Goal: Complete application form: Complete application form

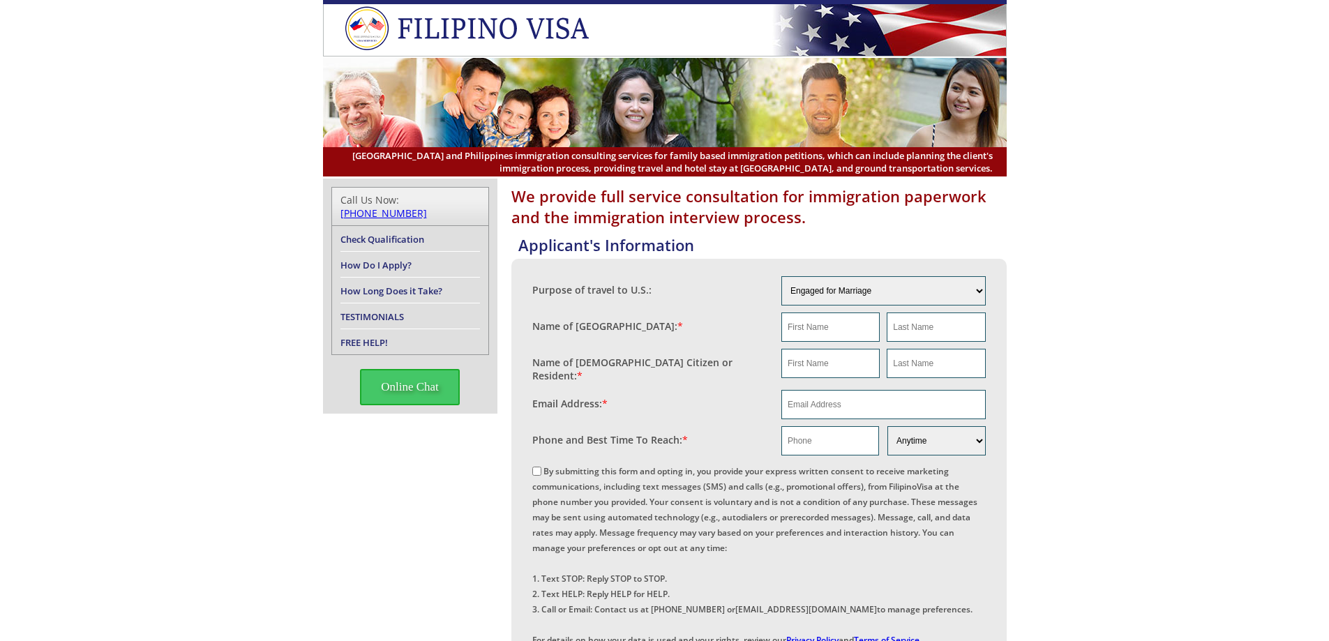
click at [410, 233] on link "Check Qualification" at bounding box center [382, 239] width 84 height 13
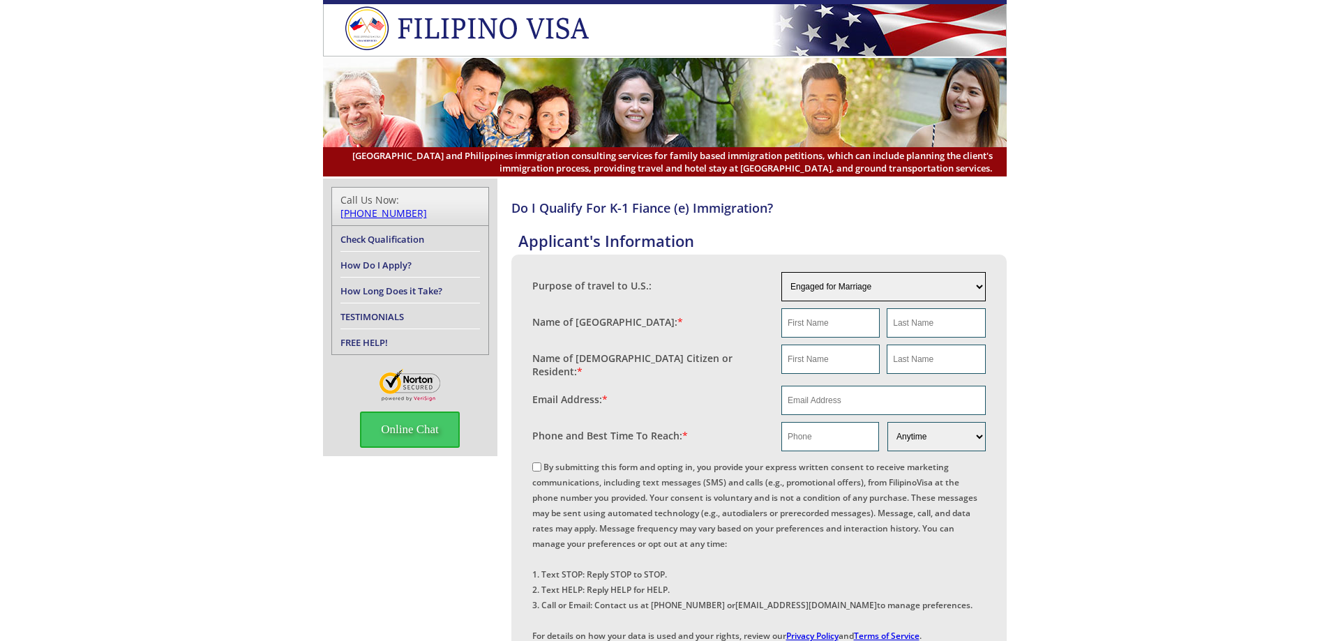
click at [970, 286] on select "Engaged for Marriage Already Married to U.S. Citizen / Resident For Short Term …" at bounding box center [883, 286] width 204 height 29
select select "5"
click at [781, 272] on select "Engaged for Marriage Already Married to U.S. Citizen / Resident For Short Term …" at bounding box center [883, 286] width 204 height 29
click at [838, 324] on input "text" at bounding box center [830, 322] width 98 height 29
type input "Elmie"
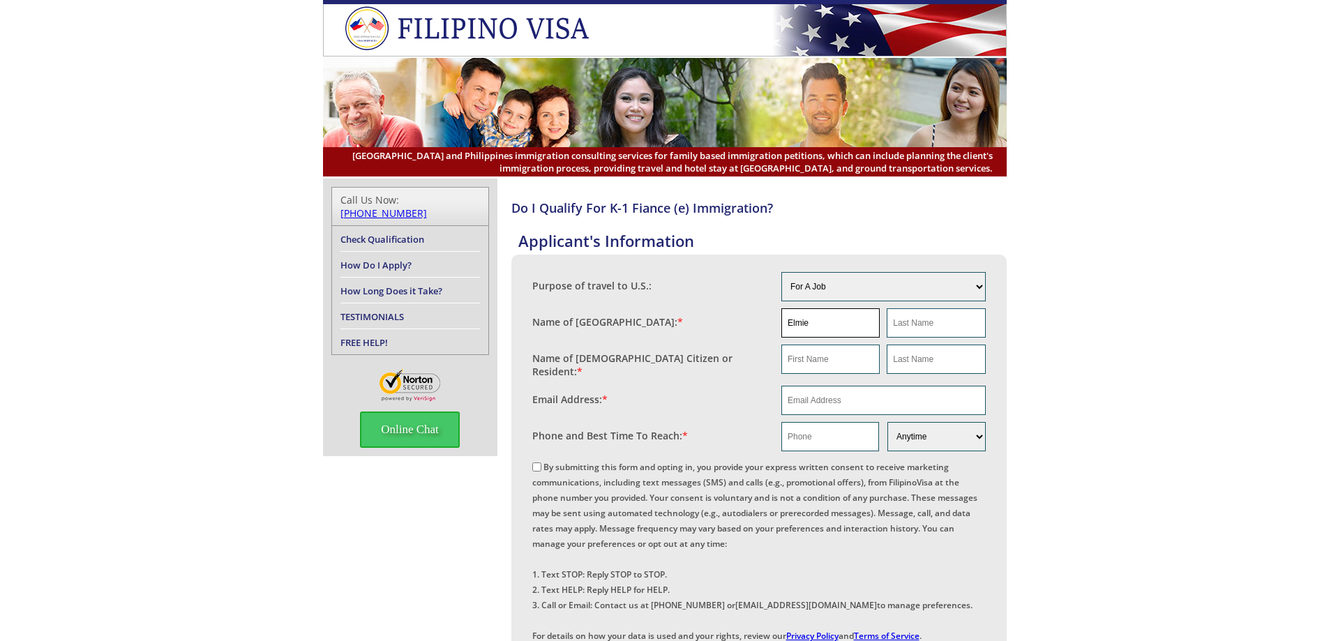
type input "[PERSON_NAME]"
type input "Elmie"
type input "[PERSON_NAME]"
type input "mcjergets_elmie@yahoo.com.ph"
type input "09108927006"
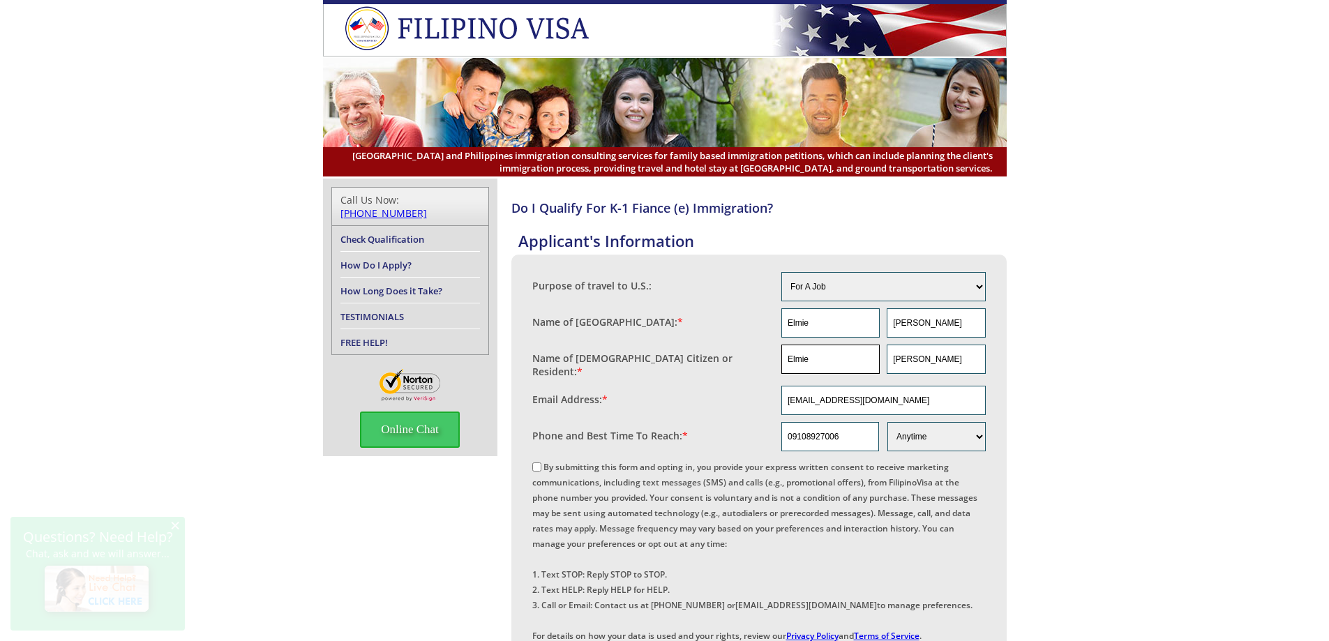
click at [858, 360] on input "Elmie" at bounding box center [830, 359] width 98 height 29
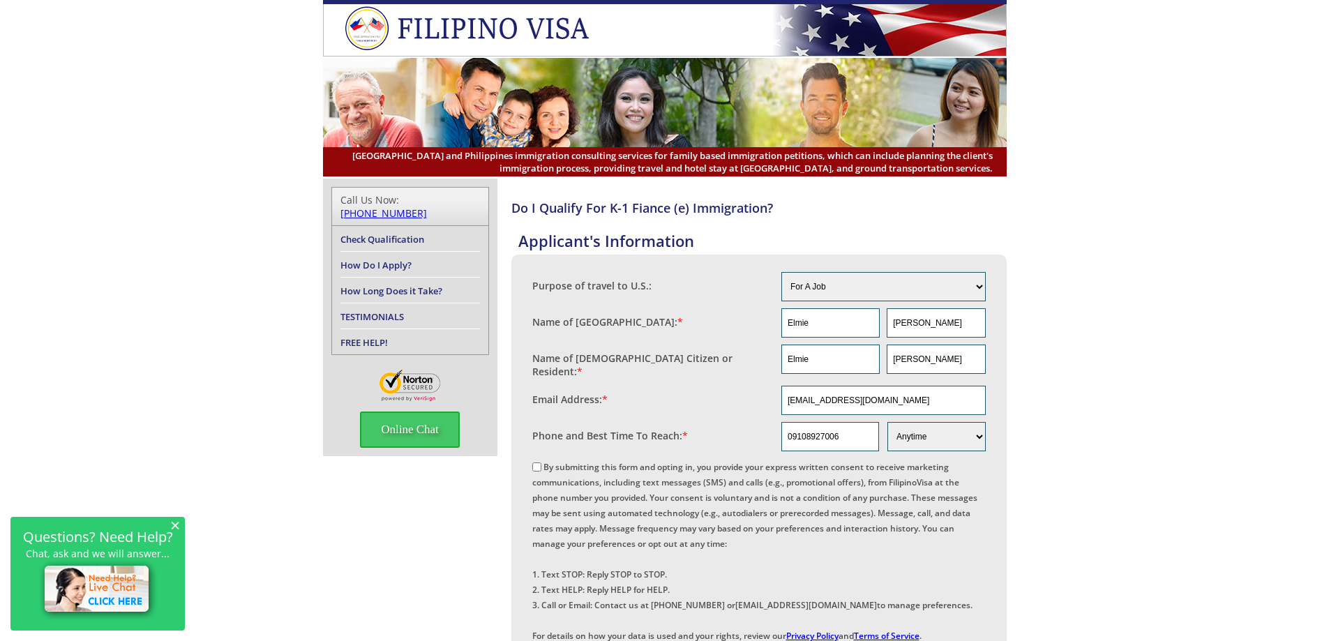
click at [691, 408] on fieldset "Email Address: * mcjergets_elmie@yahoo.com.ph" at bounding box center [758, 400] width 453 height 36
drag, startPoint x: 924, startPoint y: 399, endPoint x: 757, endPoint y: 386, distance: 167.9
click at [757, 386] on fieldset "Email Address: * mcjergets_elmie@yahoo.com.ph" at bounding box center [758, 400] width 453 height 36
type input "mhieskittles1010@gmail.com"
drag, startPoint x: 862, startPoint y: 431, endPoint x: 727, endPoint y: 421, distance: 135.7
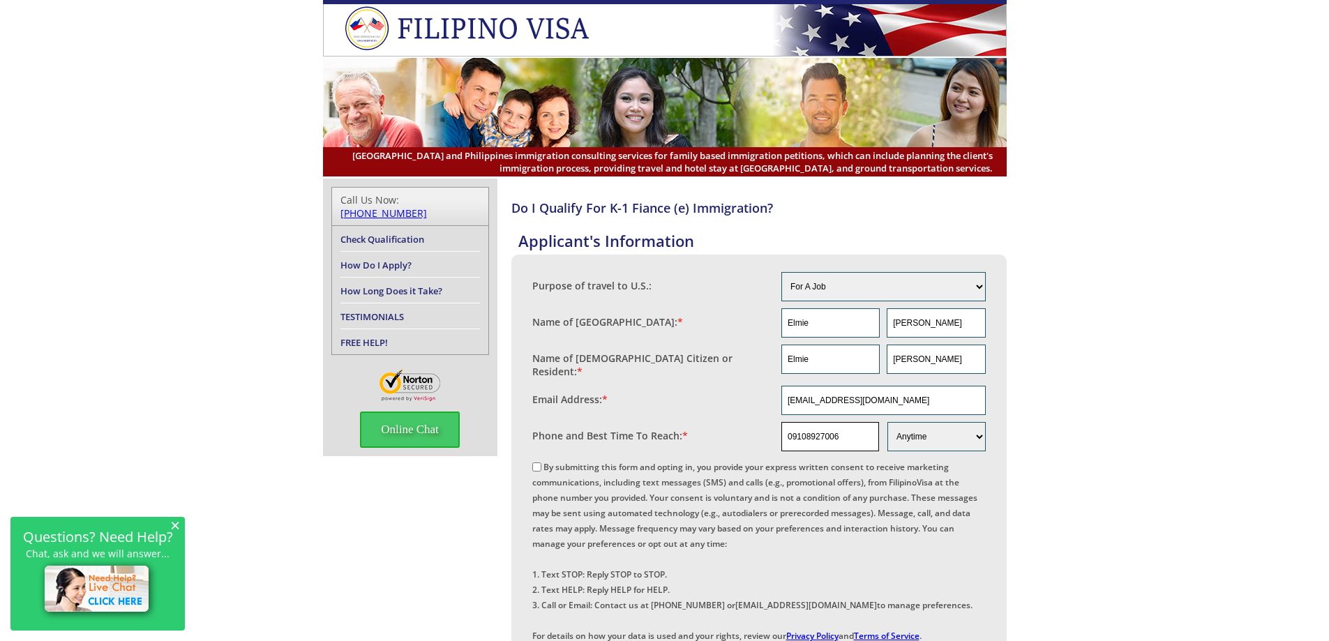
click at [727, 423] on fieldset "Phone and Best Time To Reach: * 09108927006 Morning Afternoon Evening Weekend A…" at bounding box center [758, 437] width 453 height 36
type input "09081443123"
click at [974, 433] on select "Morning Afternoon Evening Weekend Anytime" at bounding box center [936, 436] width 98 height 29
click at [538, 462] on input "By submitting this form and opting in, you provide your express written consent…" at bounding box center [536, 466] width 9 height 9
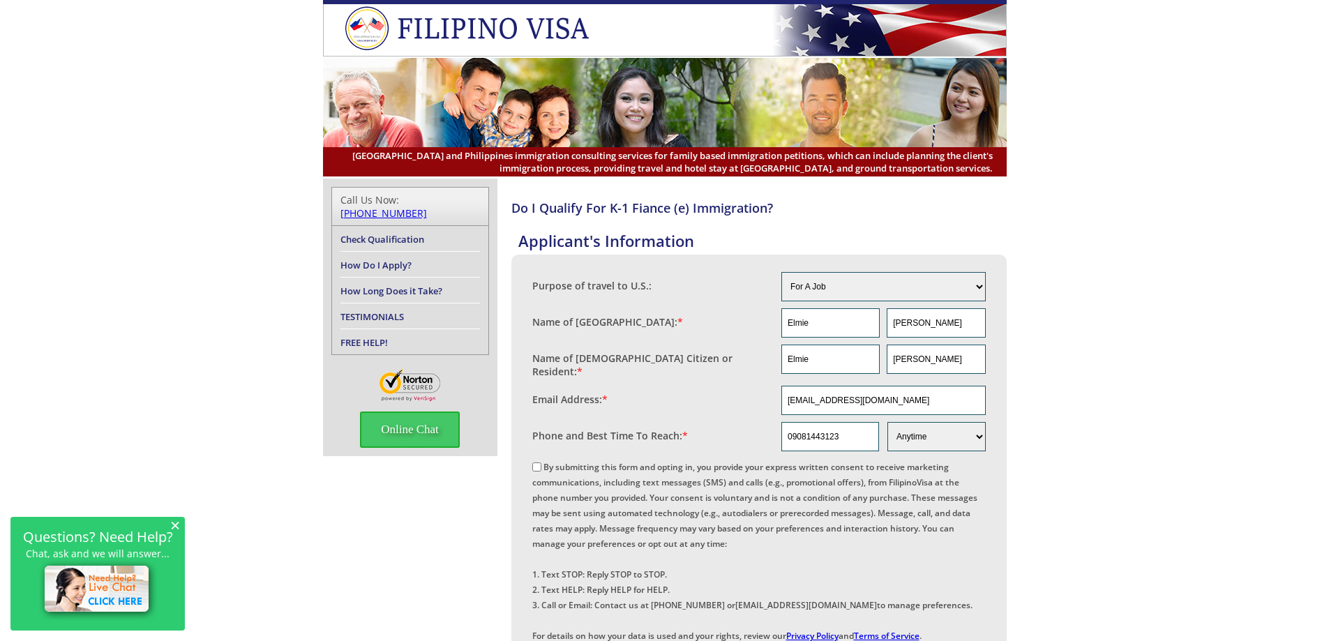
checkbox input "true"
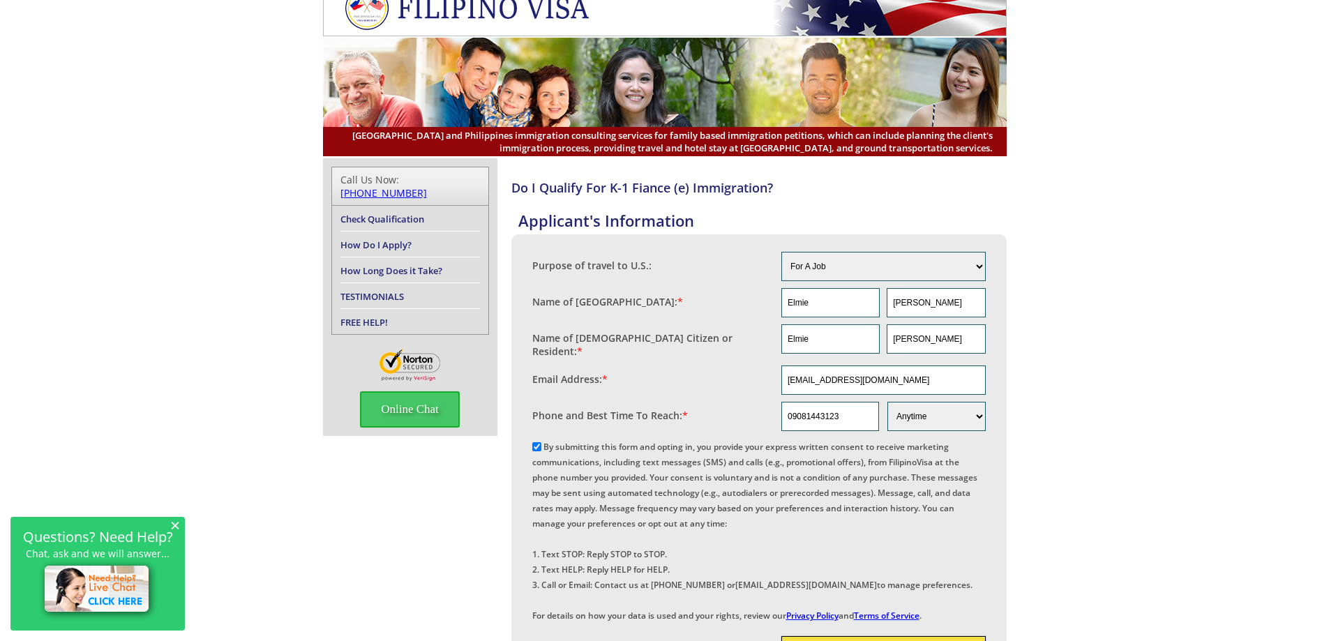
scroll to position [279, 0]
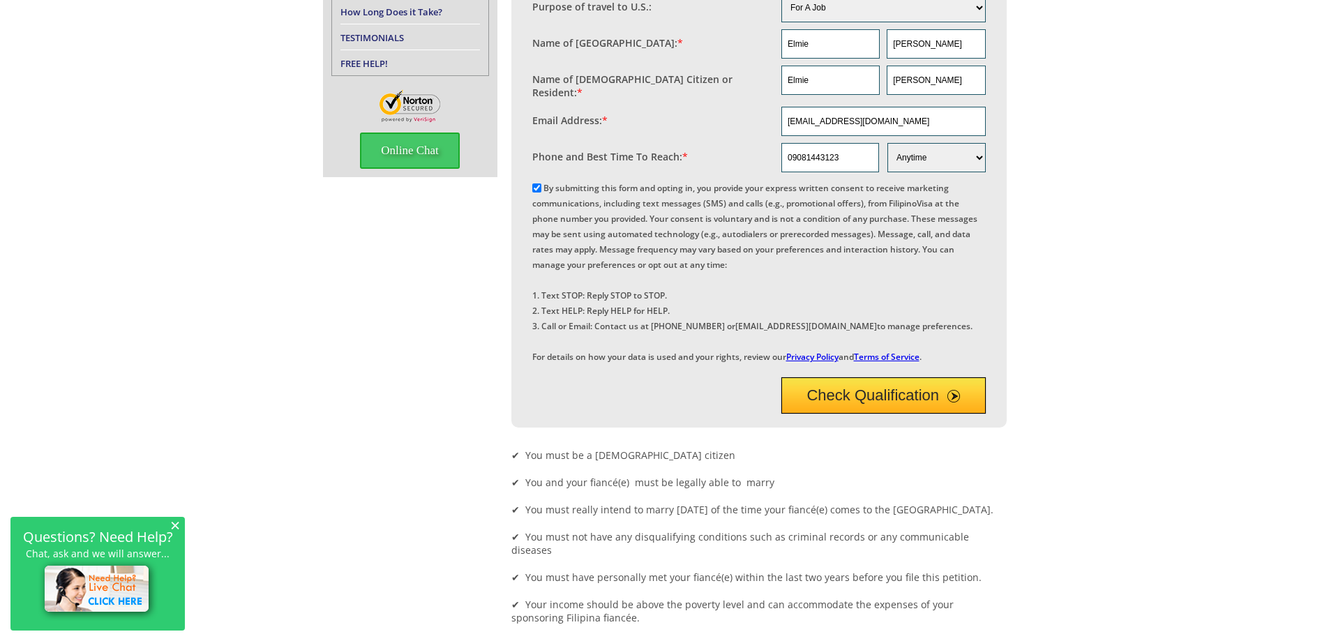
click at [865, 414] on button "Check Qualification" at bounding box center [883, 395] width 204 height 36
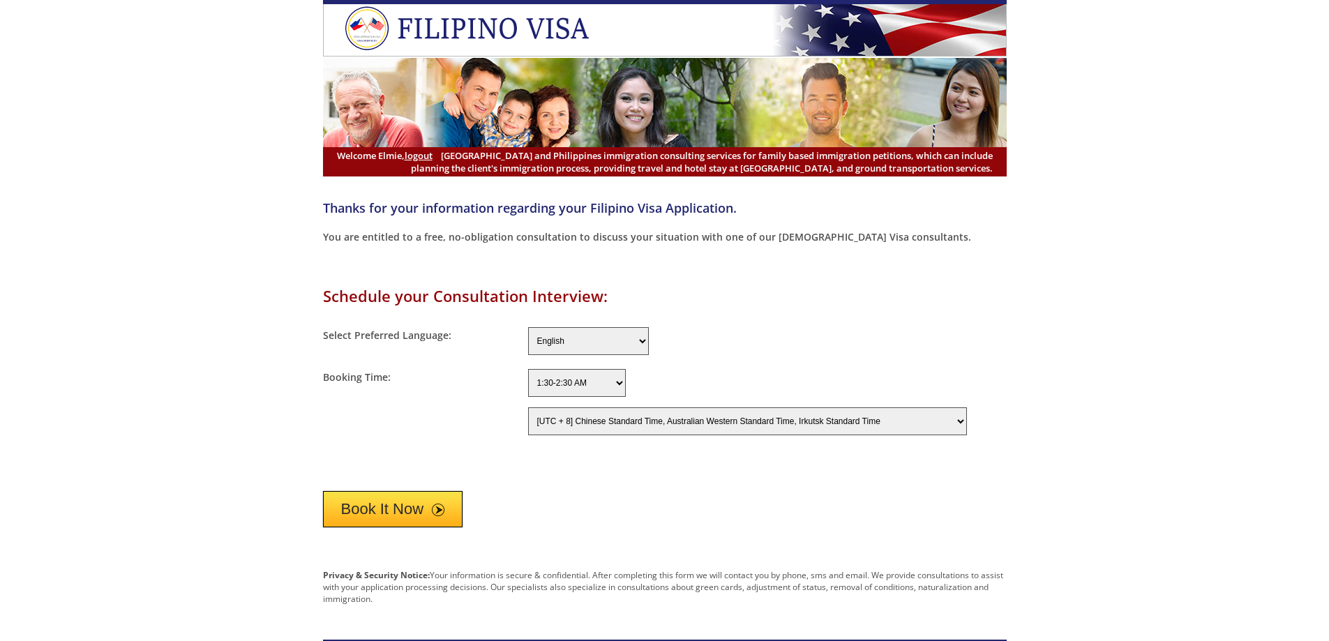
select select "-480"
click at [897, 422] on select "[UTC - 12] Baker Island Time [UTC - 11] Niue Time, Samoa Standard Time [UTC - 1…" at bounding box center [747, 421] width 439 height 28
click at [395, 513] on button "Book It Now" at bounding box center [393, 509] width 140 height 36
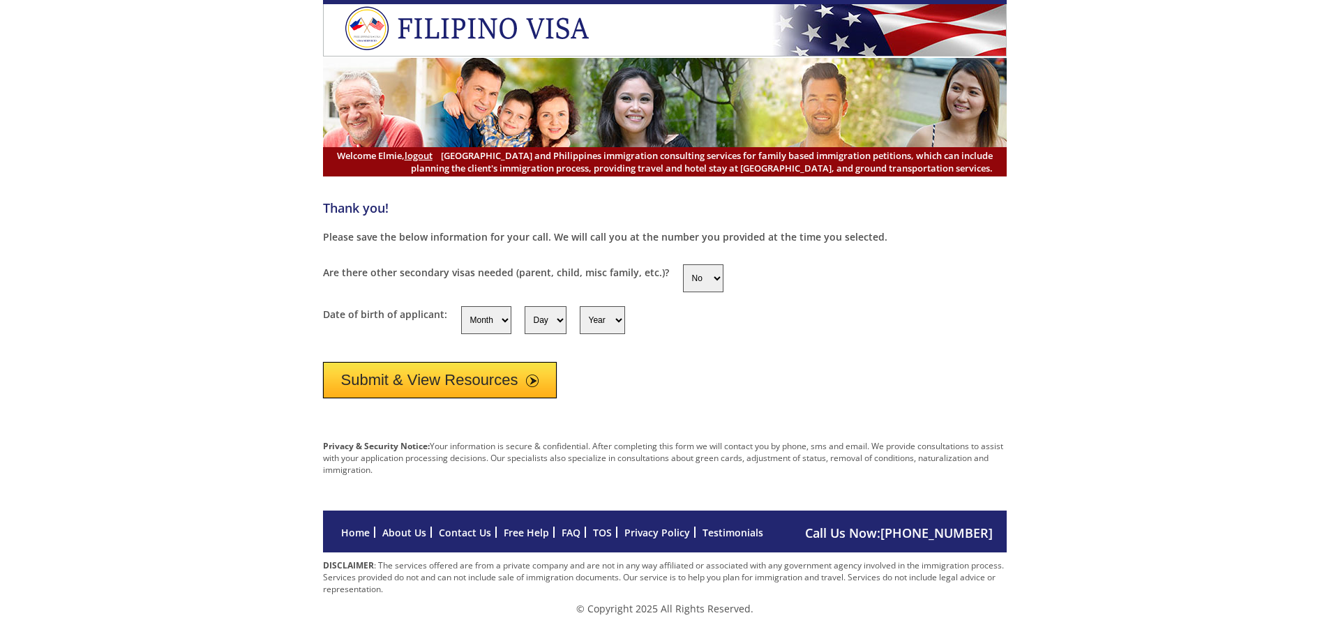
click at [499, 322] on select "Month 1 2 3 4 5 6 7 8 9 10 11 12" at bounding box center [486, 320] width 50 height 28
select select "2"
click at [461, 306] on select "Month 1 2 3 4 5 6 7 8 9 10 11 12" at bounding box center [486, 320] width 50 height 28
click at [557, 325] on select "Day 1 2 3 4 5 6 7 8 9 10 11 12 13 14 15 16 17 18 19 20 21 22 23 24 25 26 27 28 …" at bounding box center [546, 320] width 42 height 28
select select "15"
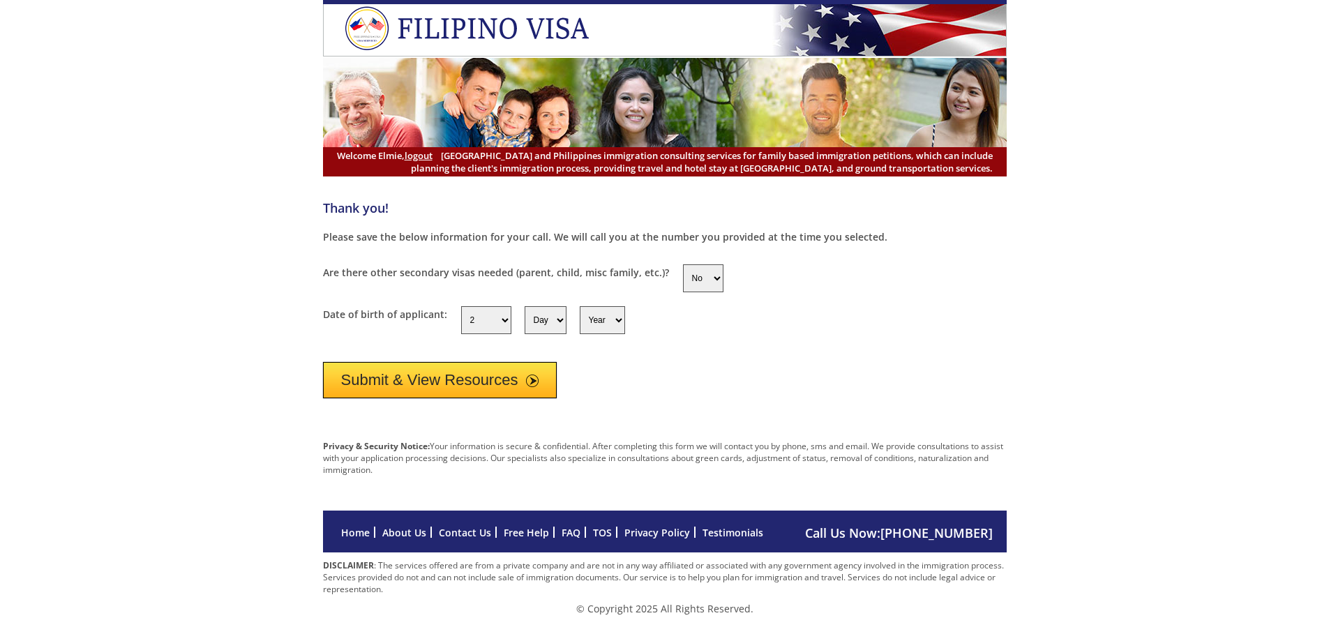
click at [525, 306] on select "Day 1 2 3 4 5 6 7 8 9 10 11 12 13 14 15 16 17 18 19 20 21 22 23 24 25 26 27 28 …" at bounding box center [546, 320] width 42 height 28
click at [610, 317] on select "Year 1950 1951 1952 1953 1954 1955 1956 1957 1958 1959 1960 1961 1962 1963 1964…" at bounding box center [602, 320] width 45 height 28
select select "1983"
click at [580, 306] on select "Year 1950 1951 1952 1953 1954 1955 1956 1957 1958 1959 1960 1961 1962 1963 1964…" at bounding box center [602, 320] width 45 height 28
click at [485, 382] on button "Submit & View Resources" at bounding box center [440, 380] width 234 height 36
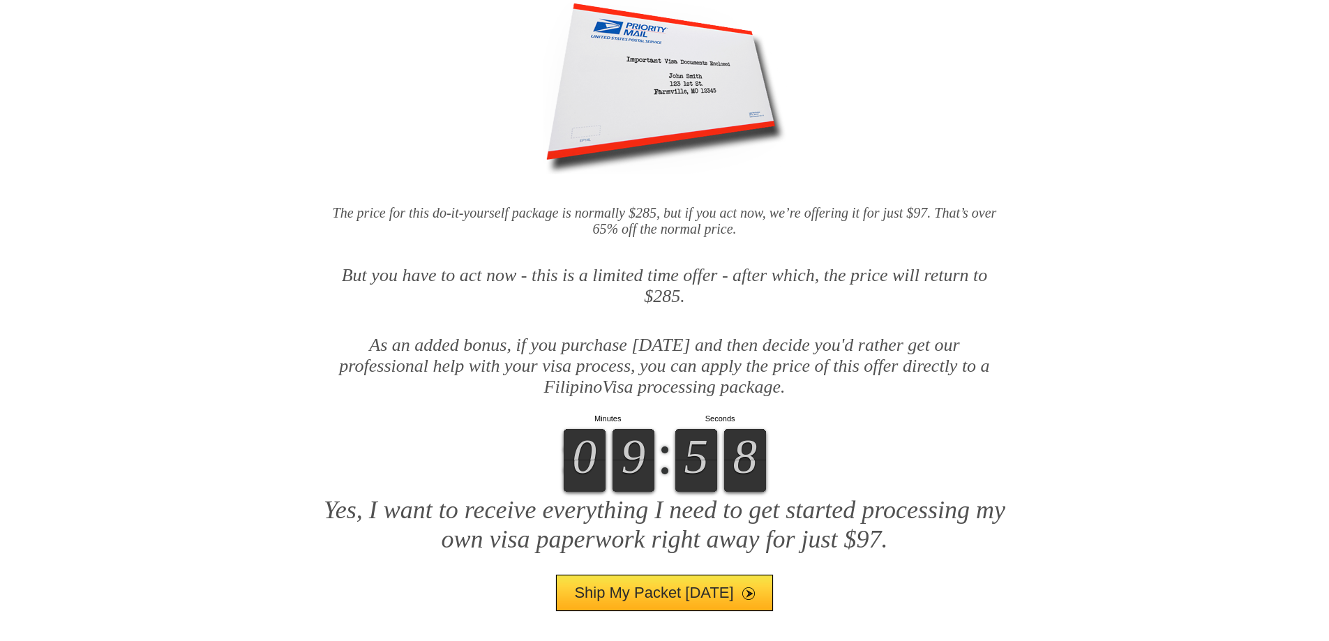
scroll to position [455, 0]
